Goal: Task Accomplishment & Management: Use online tool/utility

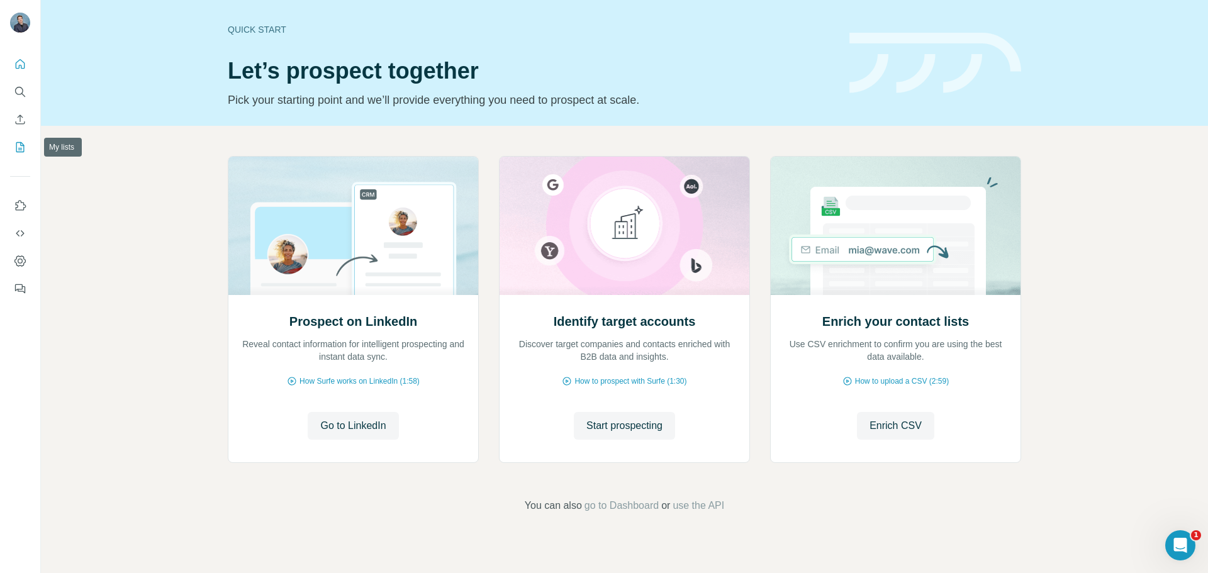
click at [16, 145] on icon "My lists" at bounding box center [20, 147] width 8 height 10
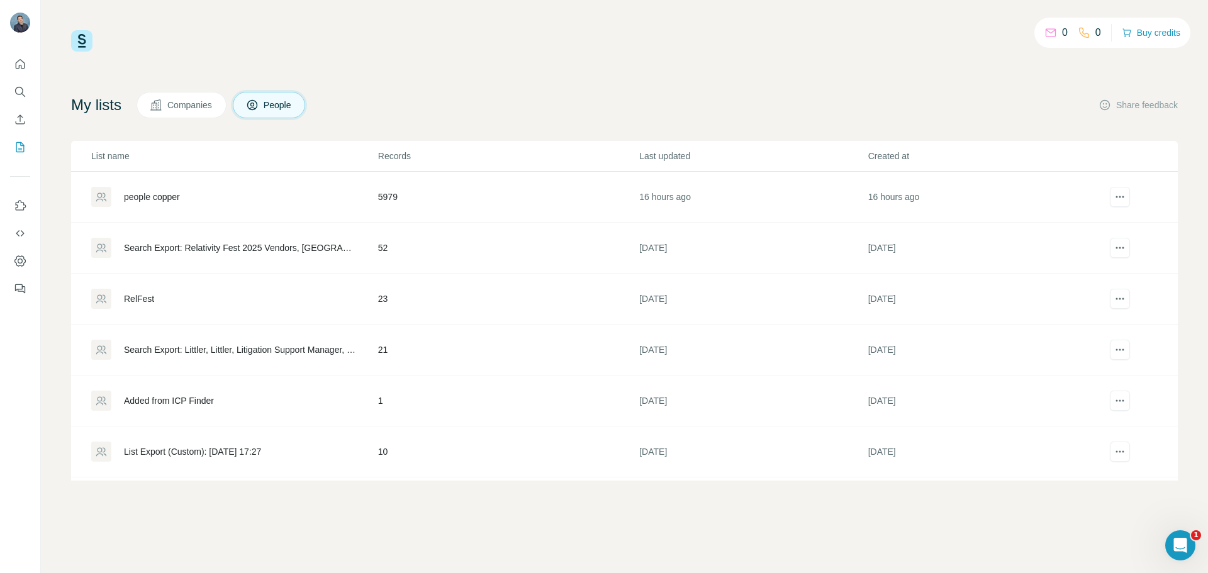
click at [216, 301] on div "RelFest" at bounding box center [234, 299] width 286 height 20
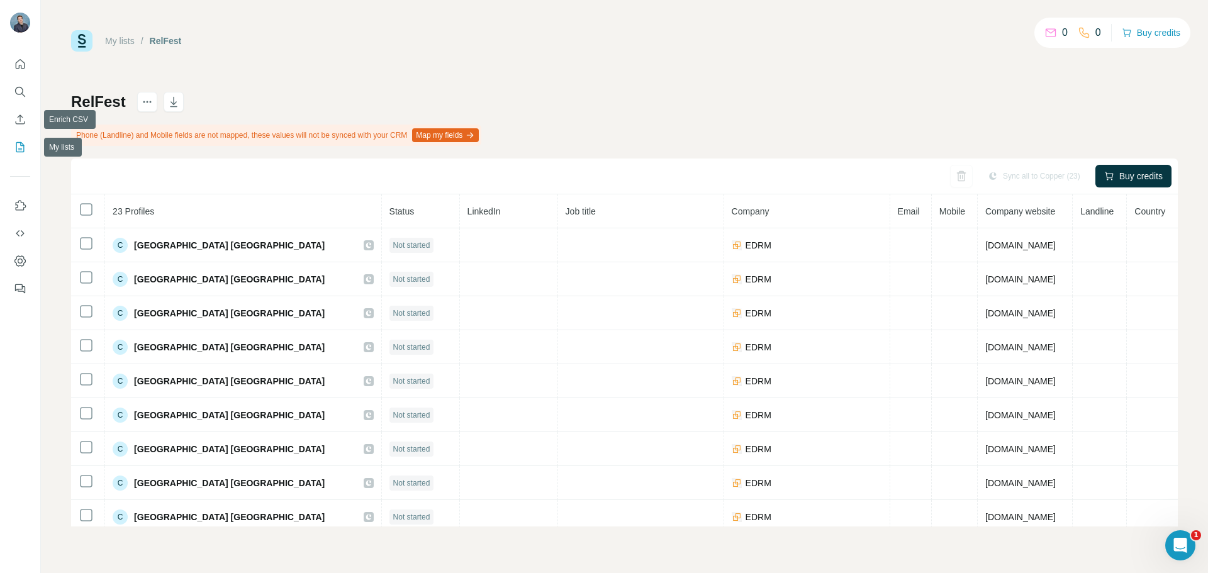
click at [21, 141] on icon "My lists" at bounding box center [20, 147] width 13 height 13
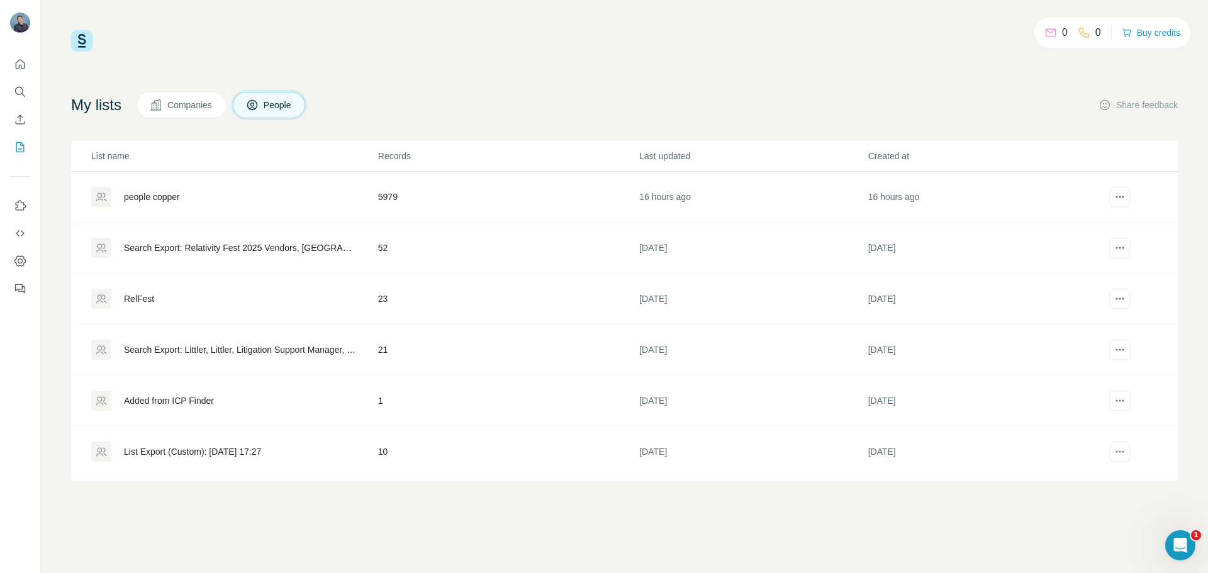
click at [286, 250] on div "Search Export: Relativity Fest 2025 Vendors, [GEOGRAPHIC_DATA], Information Tec…" at bounding box center [240, 248] width 233 height 13
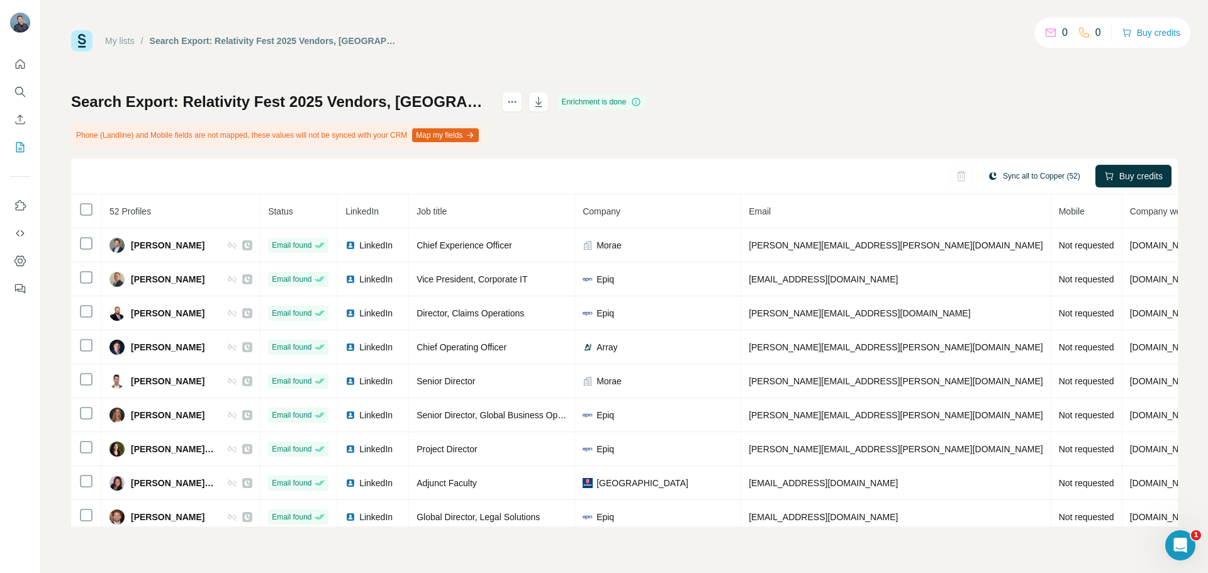
click at [1034, 172] on button "Sync all to Copper (52)" at bounding box center [1034, 176] width 110 height 19
click at [812, 182] on div "Sync all to Copper (52) Buy credits" at bounding box center [624, 176] width 1106 height 36
click at [79, 206] on icon at bounding box center [86, 209] width 15 height 15
click at [1002, 187] on div "Sync all to Copper (52)" at bounding box center [1034, 176] width 110 height 23
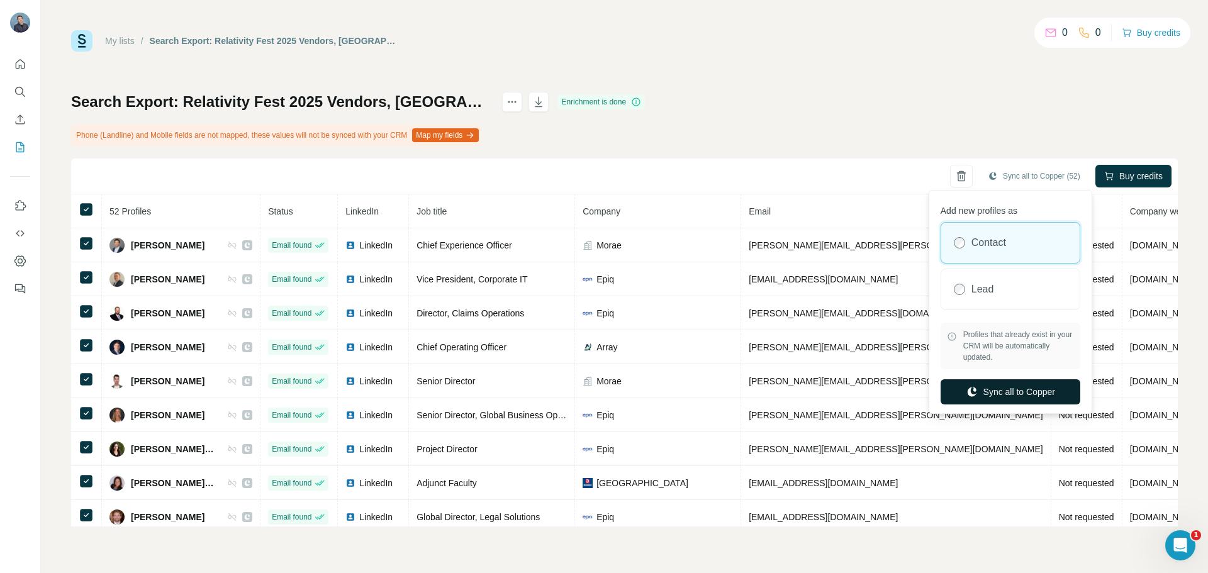
click at [999, 391] on button "Sync all to Copper" at bounding box center [1010, 391] width 140 height 25
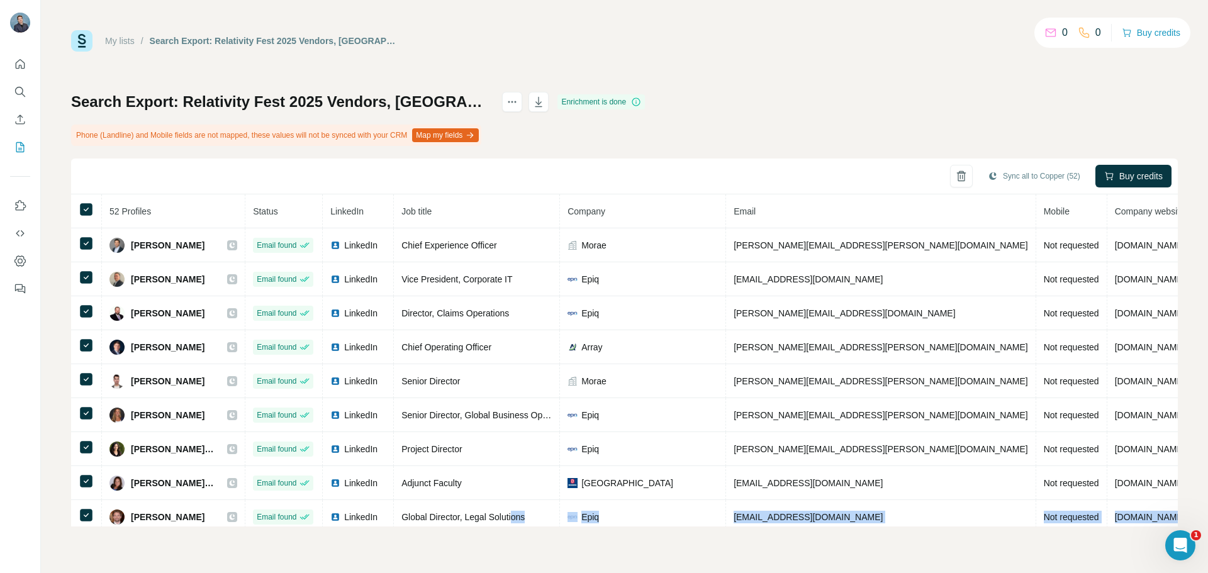
drag, startPoint x: 516, startPoint y: 514, endPoint x: 519, endPoint y: 538, distance: 24.2
click at [519, 538] on div "My lists / Search Export: Relativity Fest 2025 Vendors, [GEOGRAPHIC_DATA], Info…" at bounding box center [624, 286] width 1167 height 573
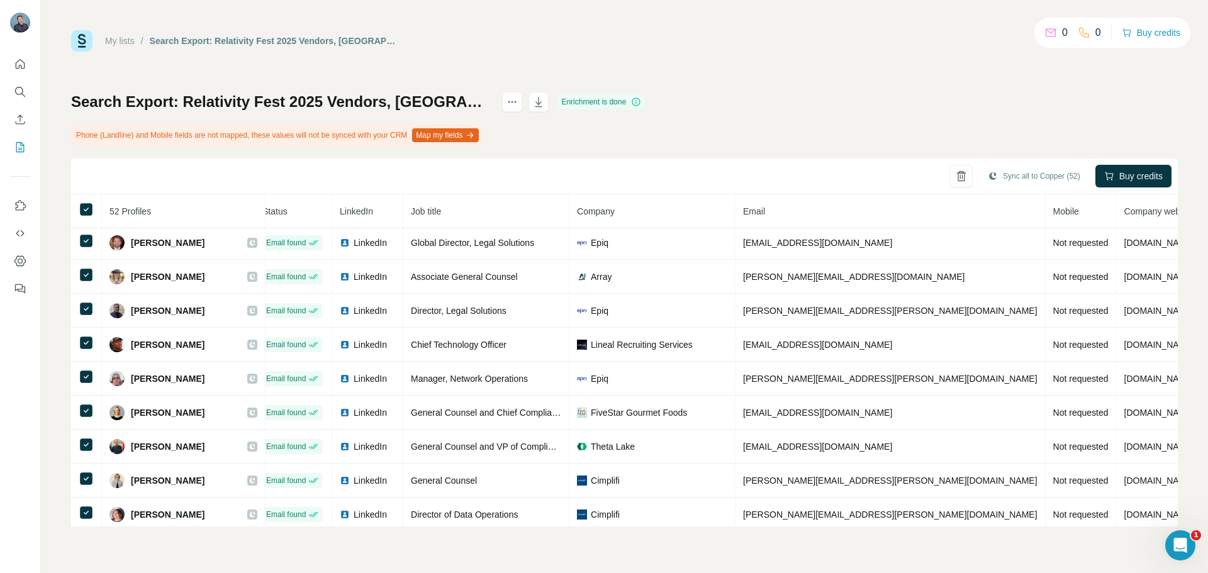
scroll to position [0, 11]
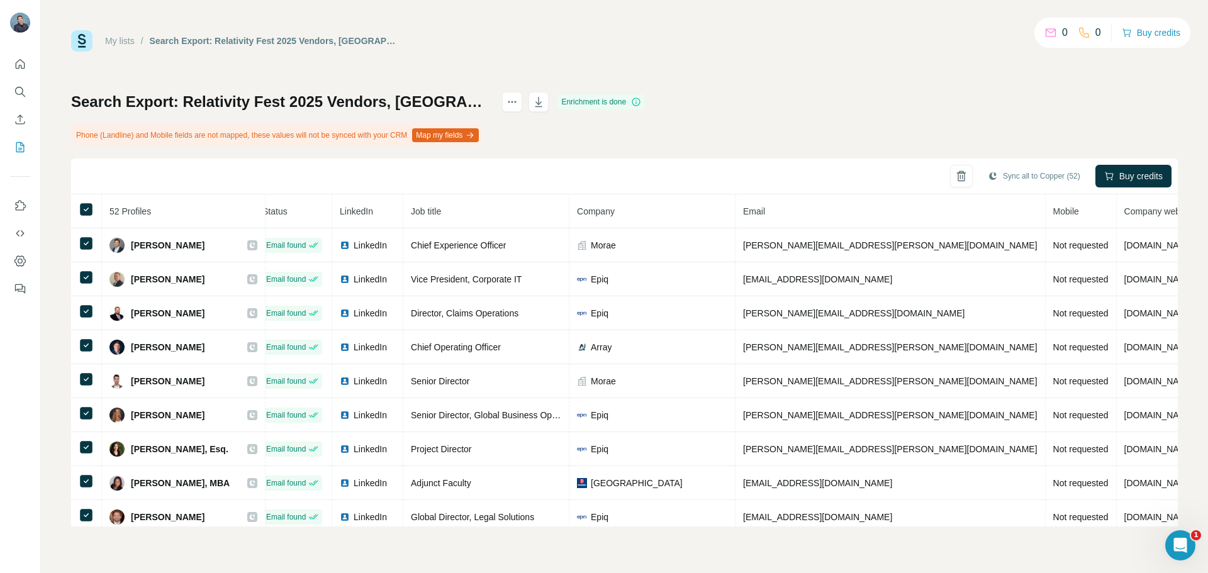
click at [548, 104] on div at bounding box center [525, 102] width 47 height 20
click at [518, 104] on icon "actions" at bounding box center [512, 102] width 13 height 13
click at [592, 64] on div "My lists / Search Export: Relativity Fest 2025 Vendors, [GEOGRAPHIC_DATA], Info…" at bounding box center [624, 278] width 1106 height 496
click at [518, 96] on icon "actions" at bounding box center [512, 102] width 13 height 13
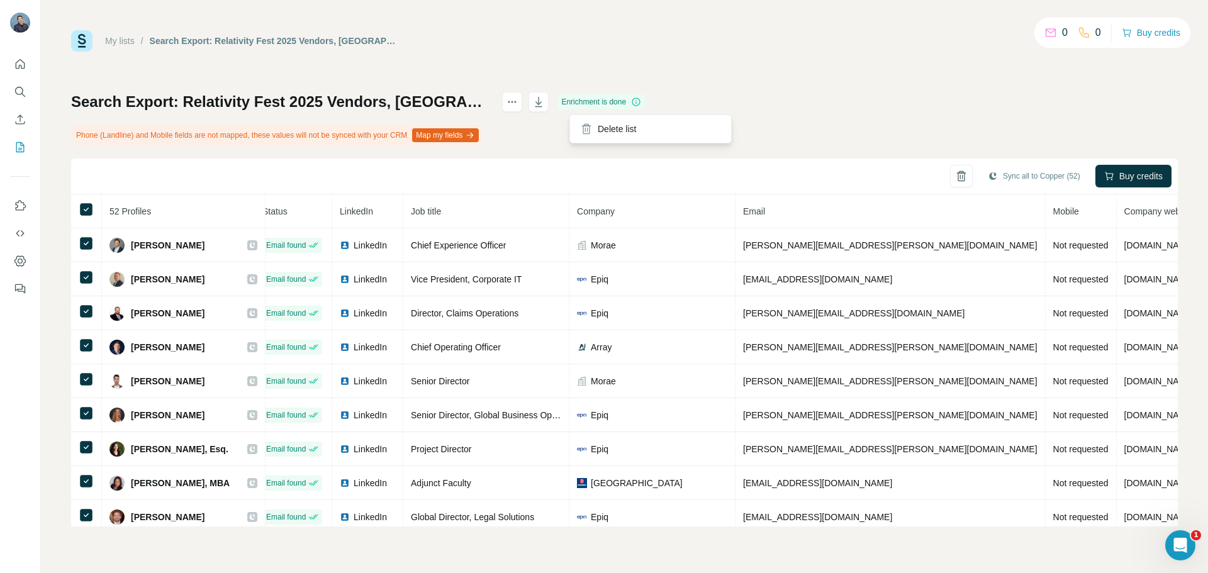
click at [587, 57] on div "My lists / Search Export: Relativity Fest 2025 Vendors, [GEOGRAPHIC_DATA], Info…" at bounding box center [624, 278] width 1106 height 496
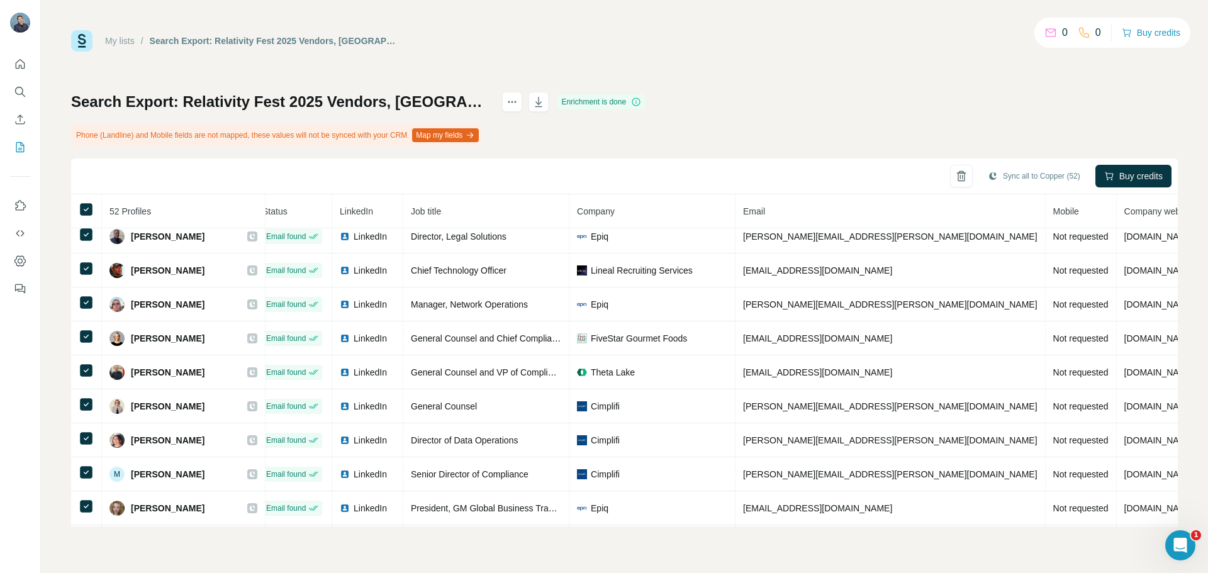
scroll to position [314, 11]
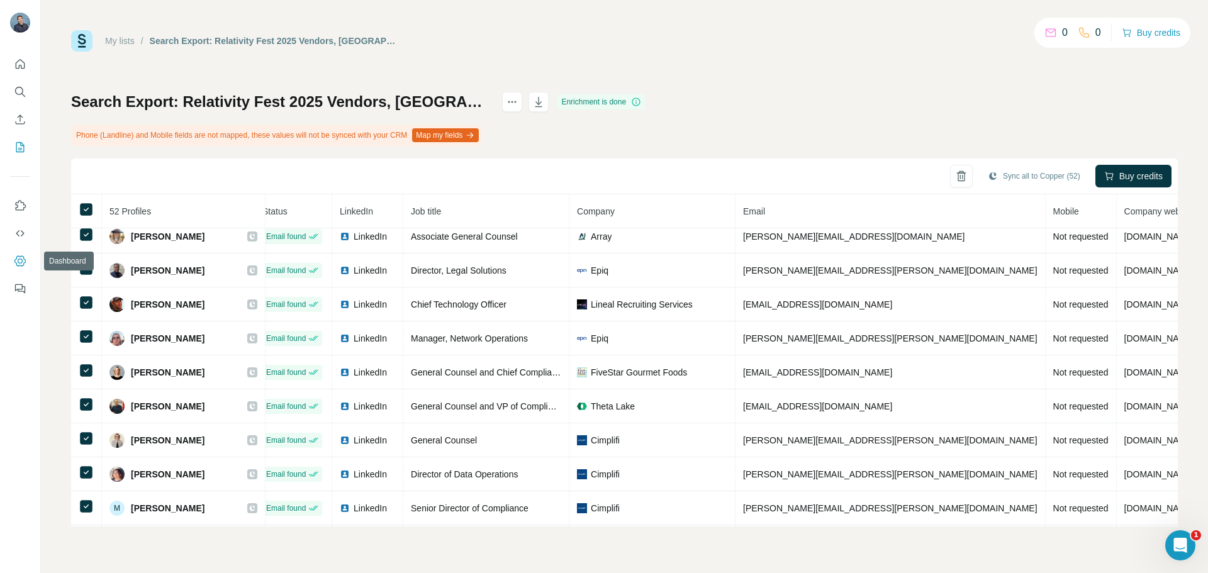
click at [19, 264] on icon "Dashboard" at bounding box center [20, 261] width 13 height 13
